Goal: Task Accomplishment & Management: Manage account settings

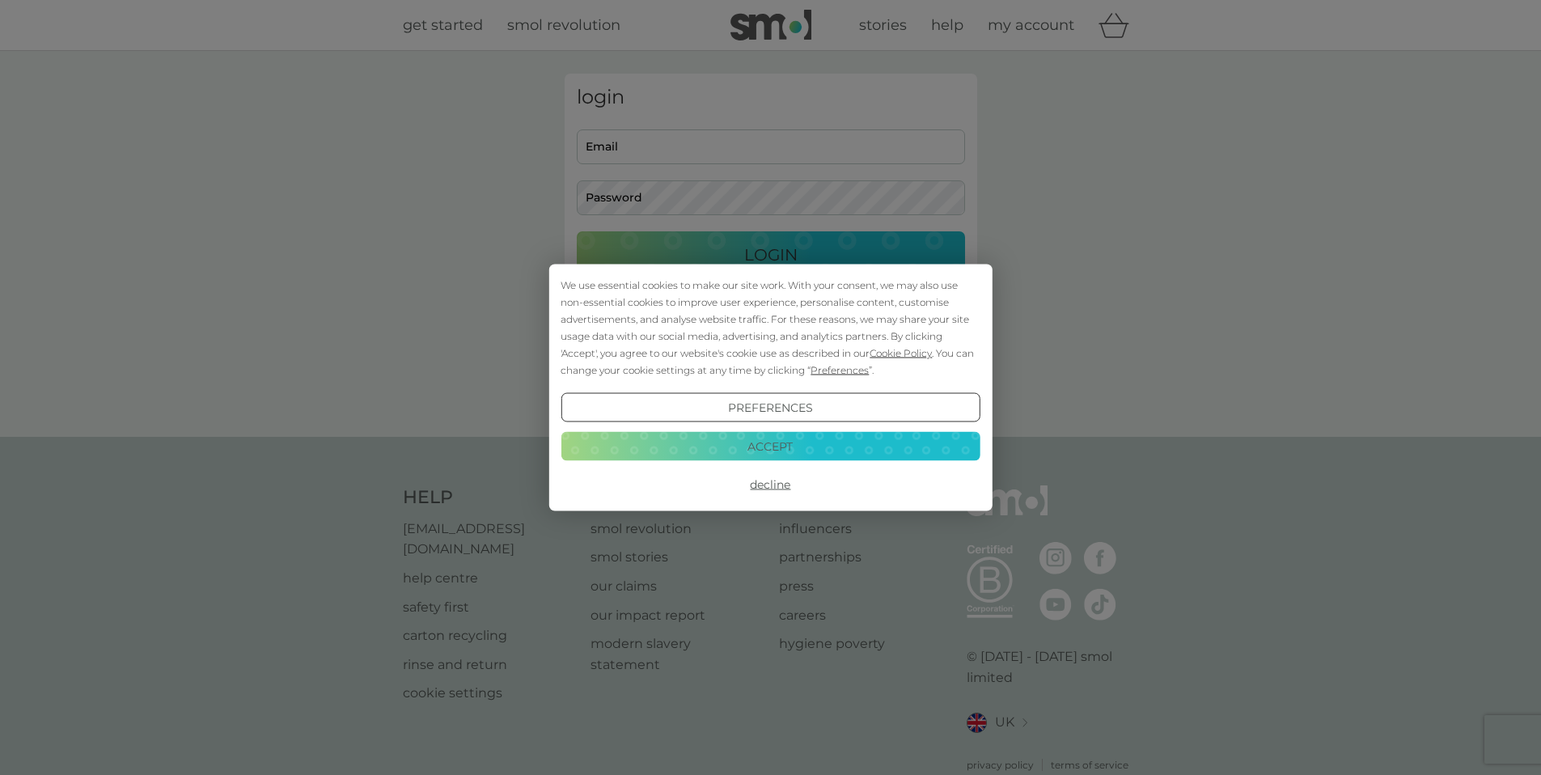
click at [764, 459] on button "Accept" at bounding box center [770, 445] width 419 height 29
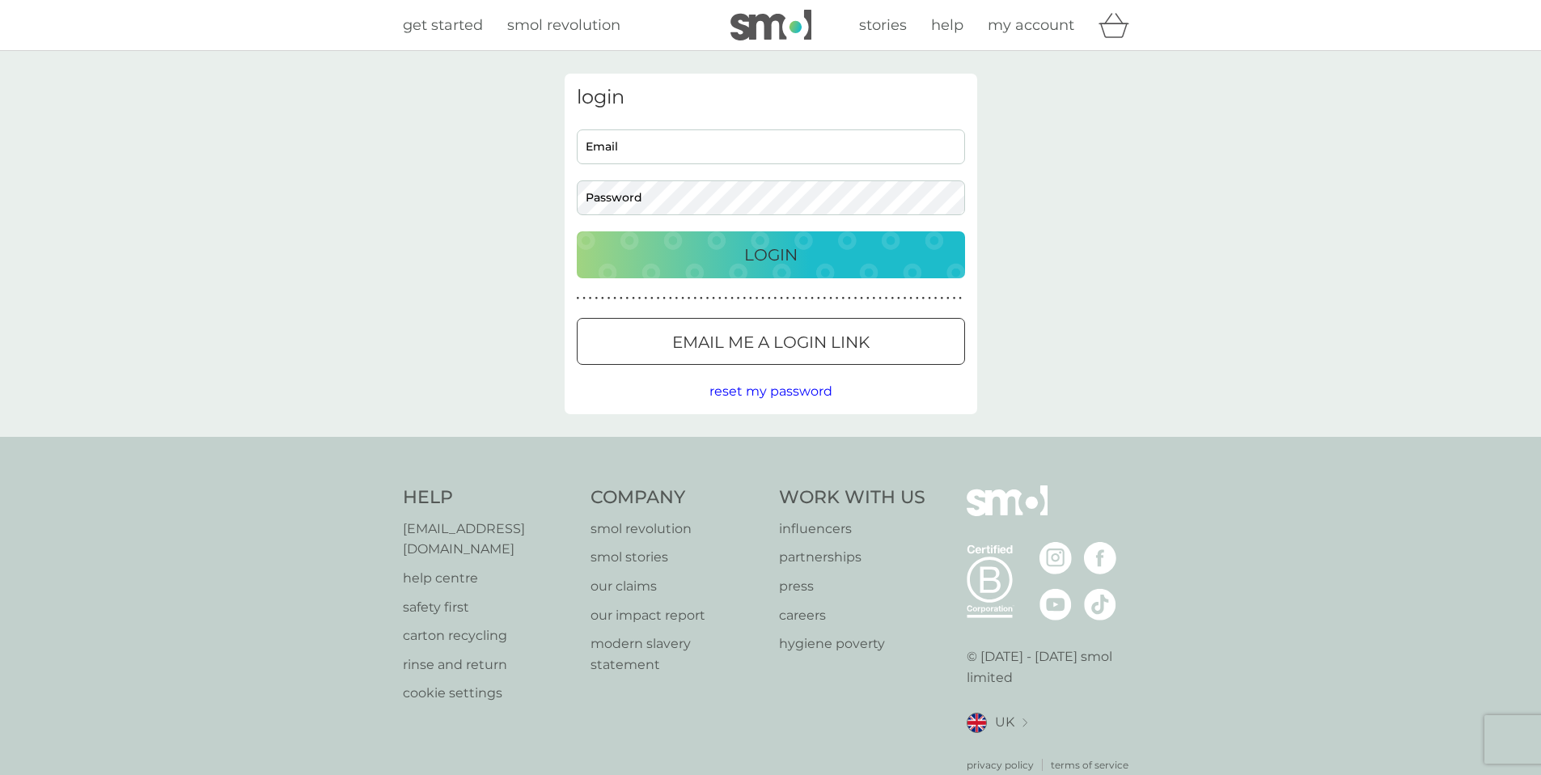
click at [718, 150] on input "Email" at bounding box center [771, 146] width 388 height 35
click at [762, 349] on div at bounding box center [771, 342] width 58 height 17
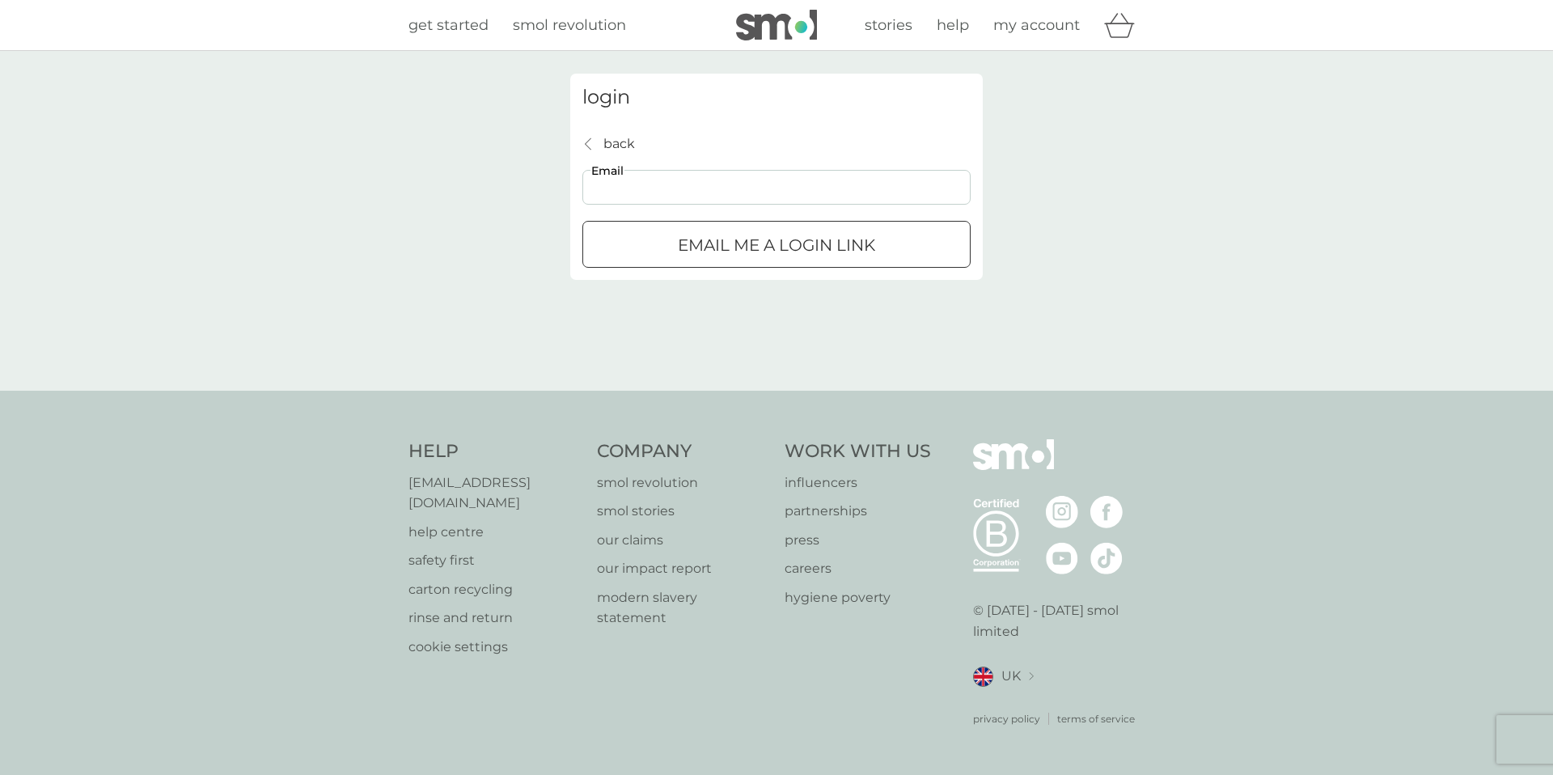
click at [713, 198] on input "Email" at bounding box center [776, 187] width 388 height 35
type input "himork@gmail.com"
click at [748, 247] on div "submit" at bounding box center [776, 245] width 58 height 17
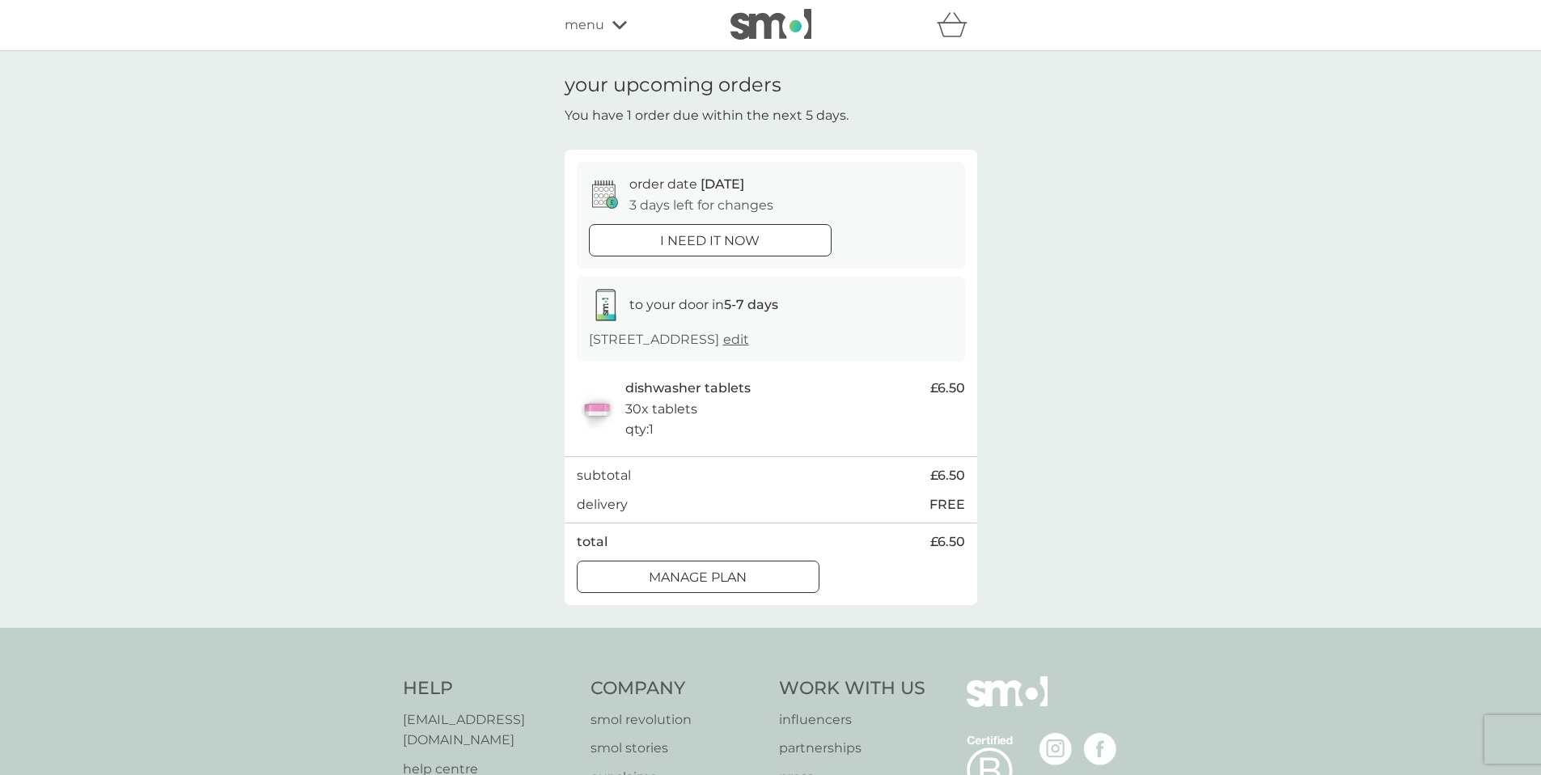
click at [686, 408] on p "30x tablets" at bounding box center [661, 409] width 72 height 21
click at [713, 581] on div at bounding box center [698, 577] width 58 height 17
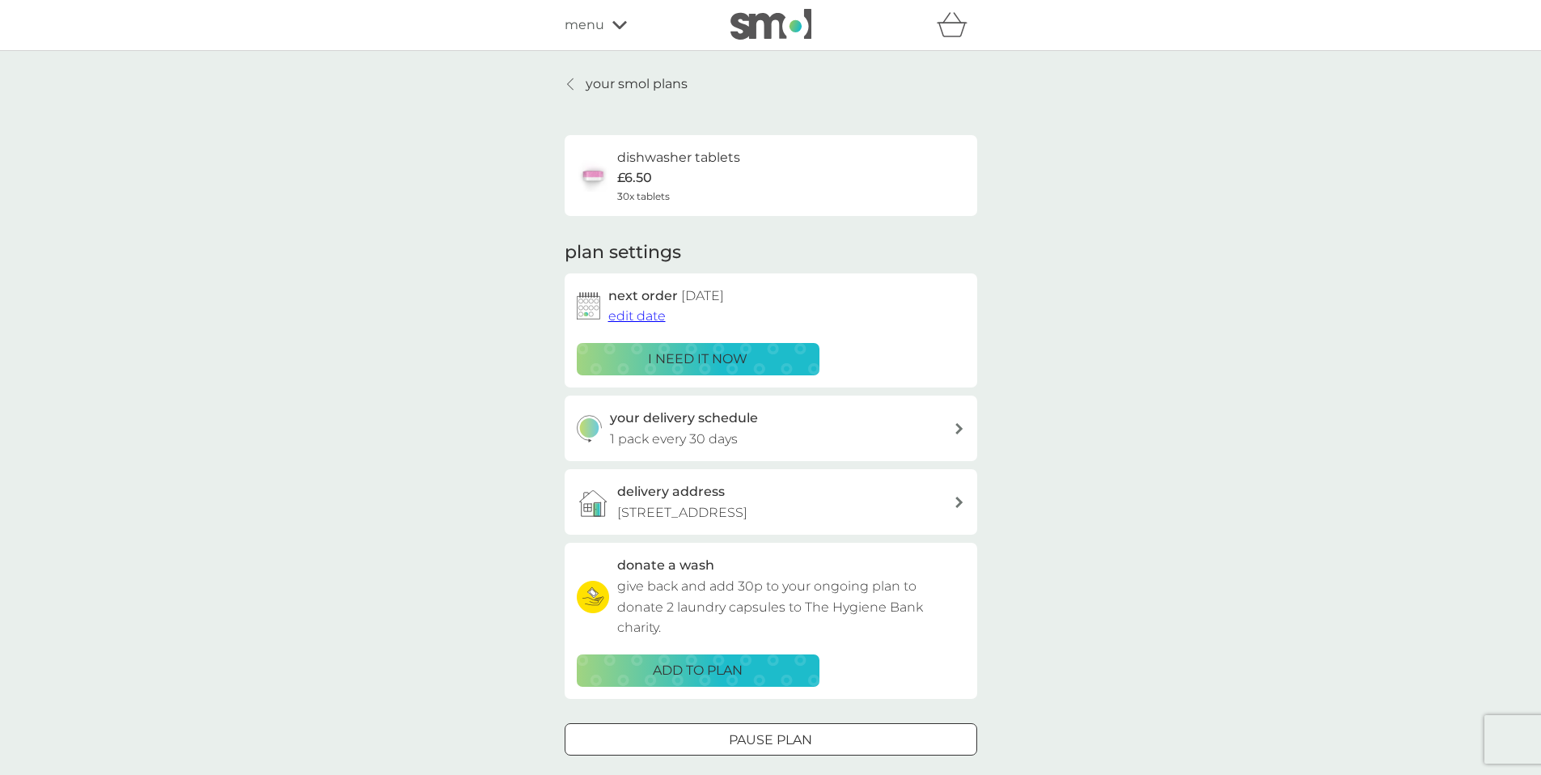
click at [760, 434] on div "your delivery schedule 1 pack every 30 days" at bounding box center [782, 428] width 344 height 41
select select "28"
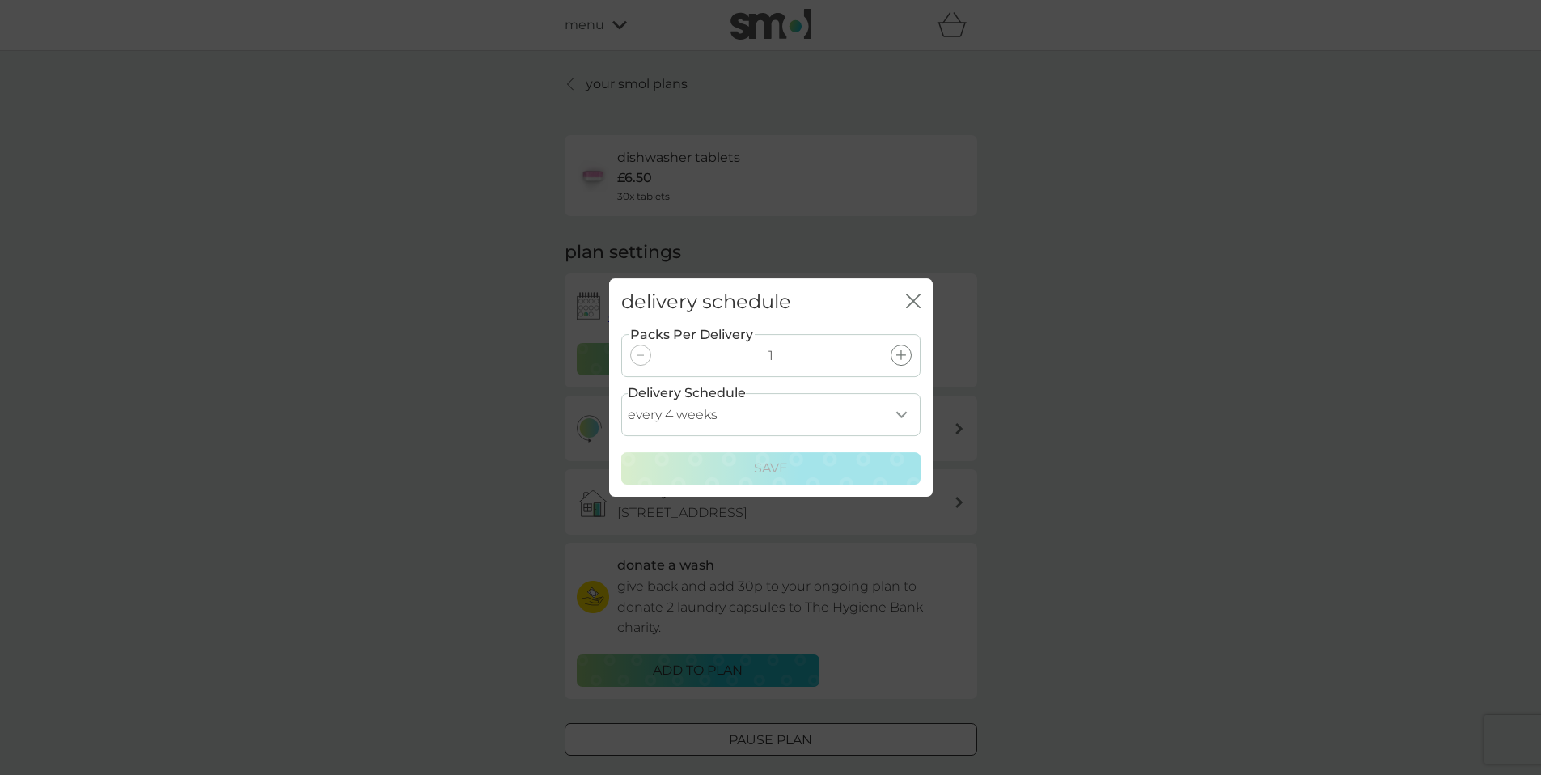
click at [1108, 350] on div "delivery schedule close Packs Per Delivery 1 Delivery Schedule every 1 week eve…" at bounding box center [770, 387] width 1541 height 775
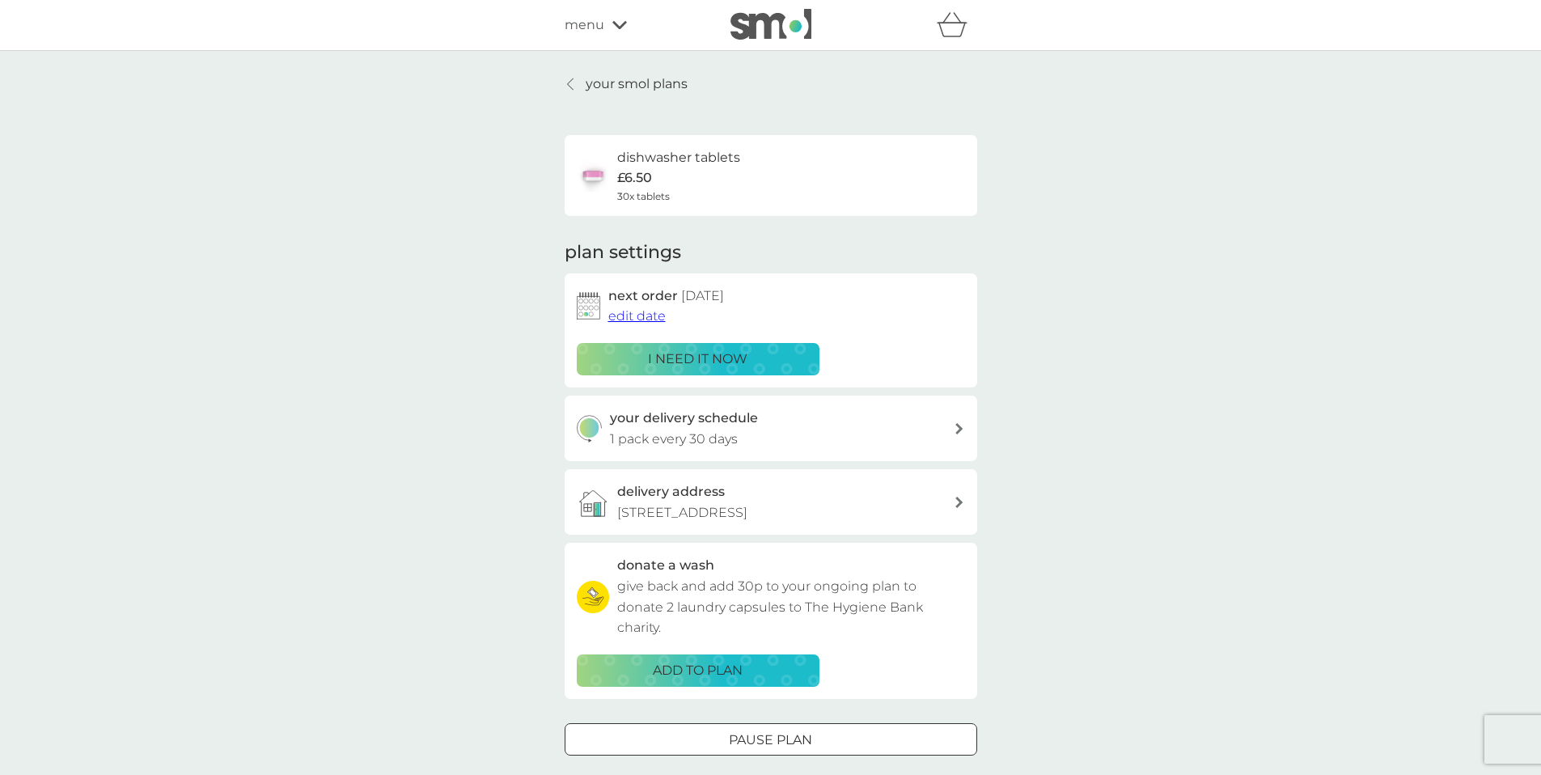
click at [634, 319] on span "edit date" at bounding box center [636, 315] width 57 height 15
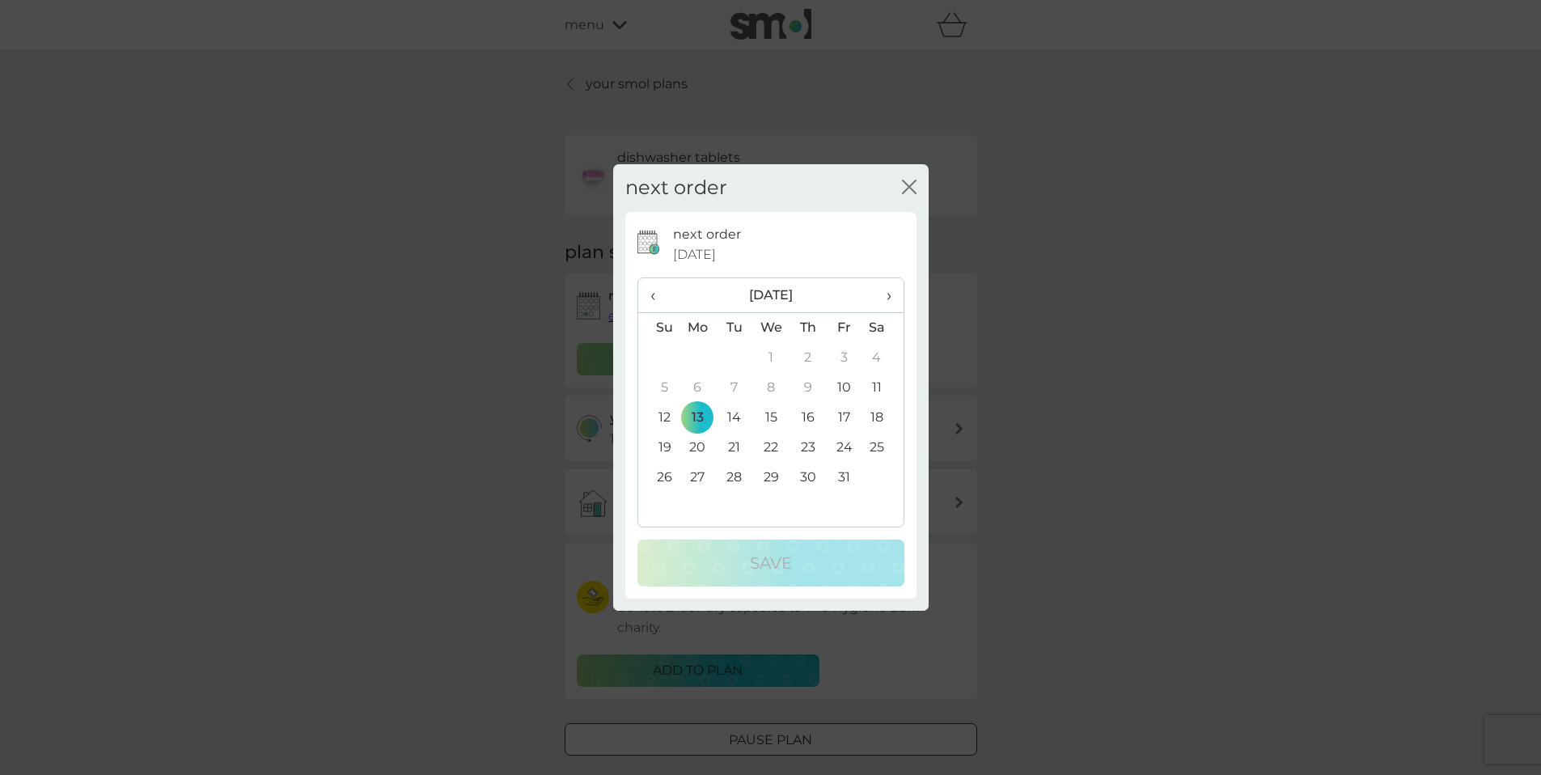
click at [892, 300] on th "›" at bounding box center [882, 295] width 40 height 35
click at [700, 385] on td "3" at bounding box center [698, 388] width 37 height 30
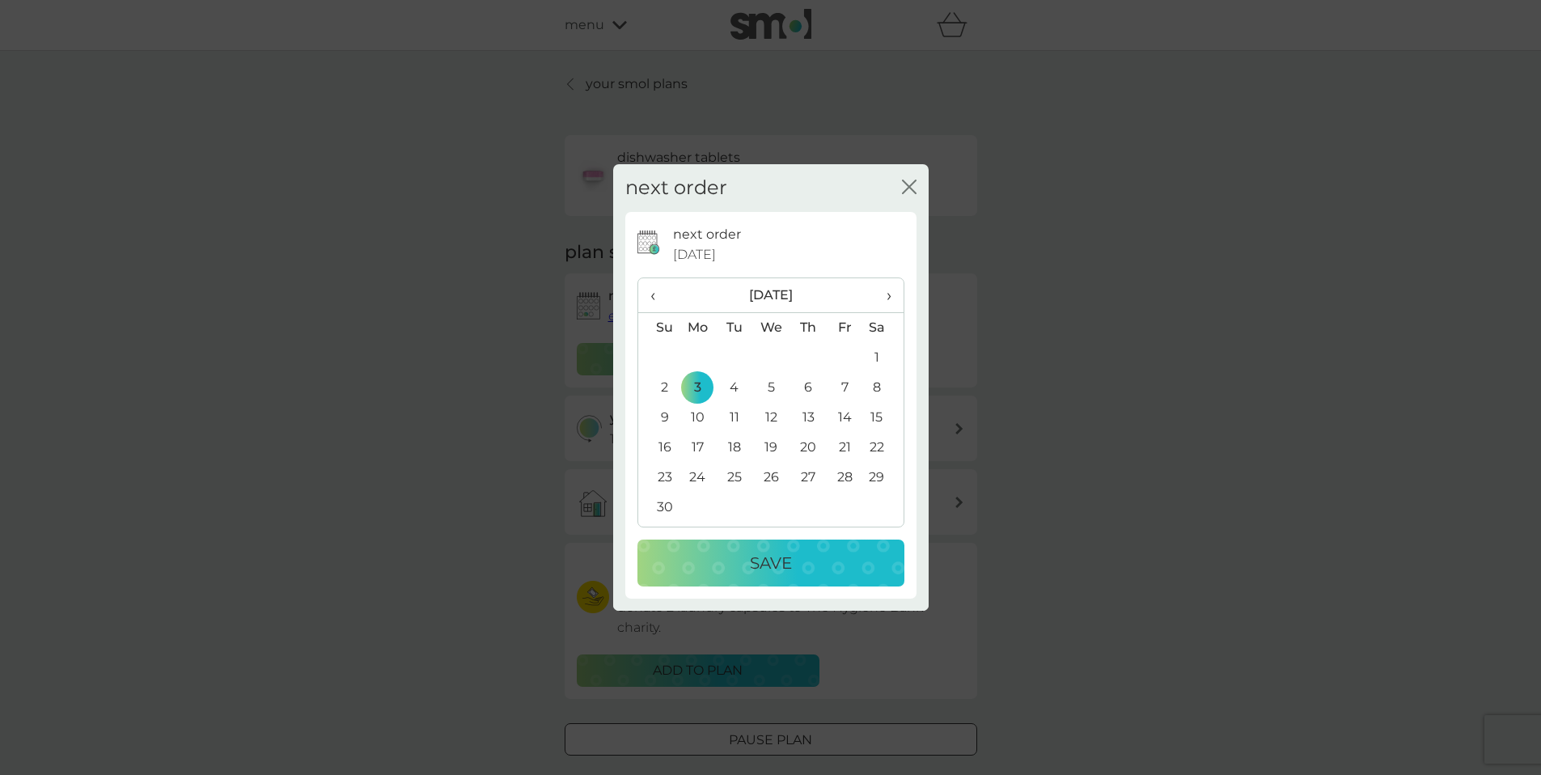
click at [757, 571] on p "Save" at bounding box center [771, 563] width 42 height 26
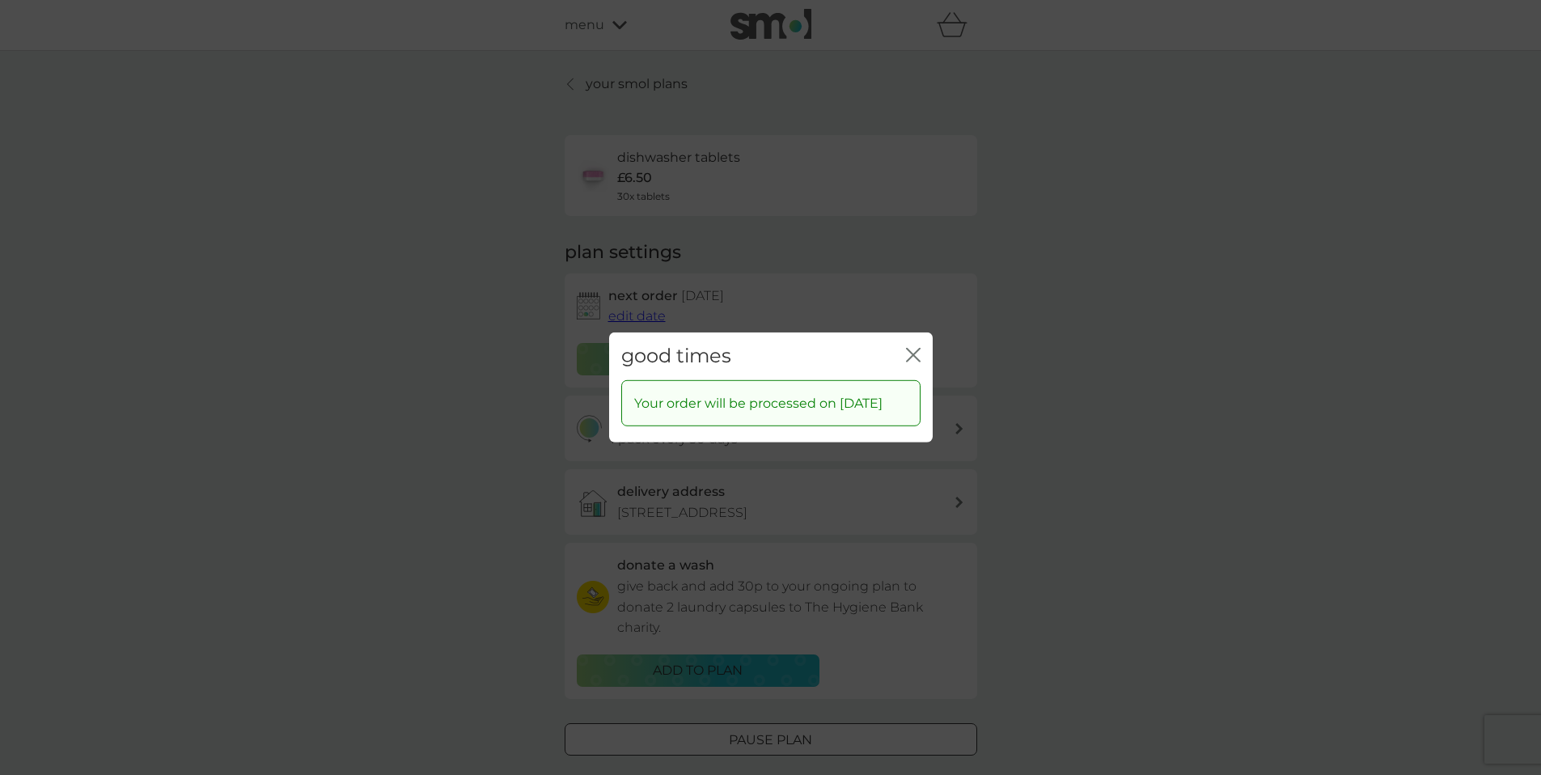
click at [910, 349] on icon "close" at bounding box center [910, 355] width 6 height 13
